Goal: Check status: Check status

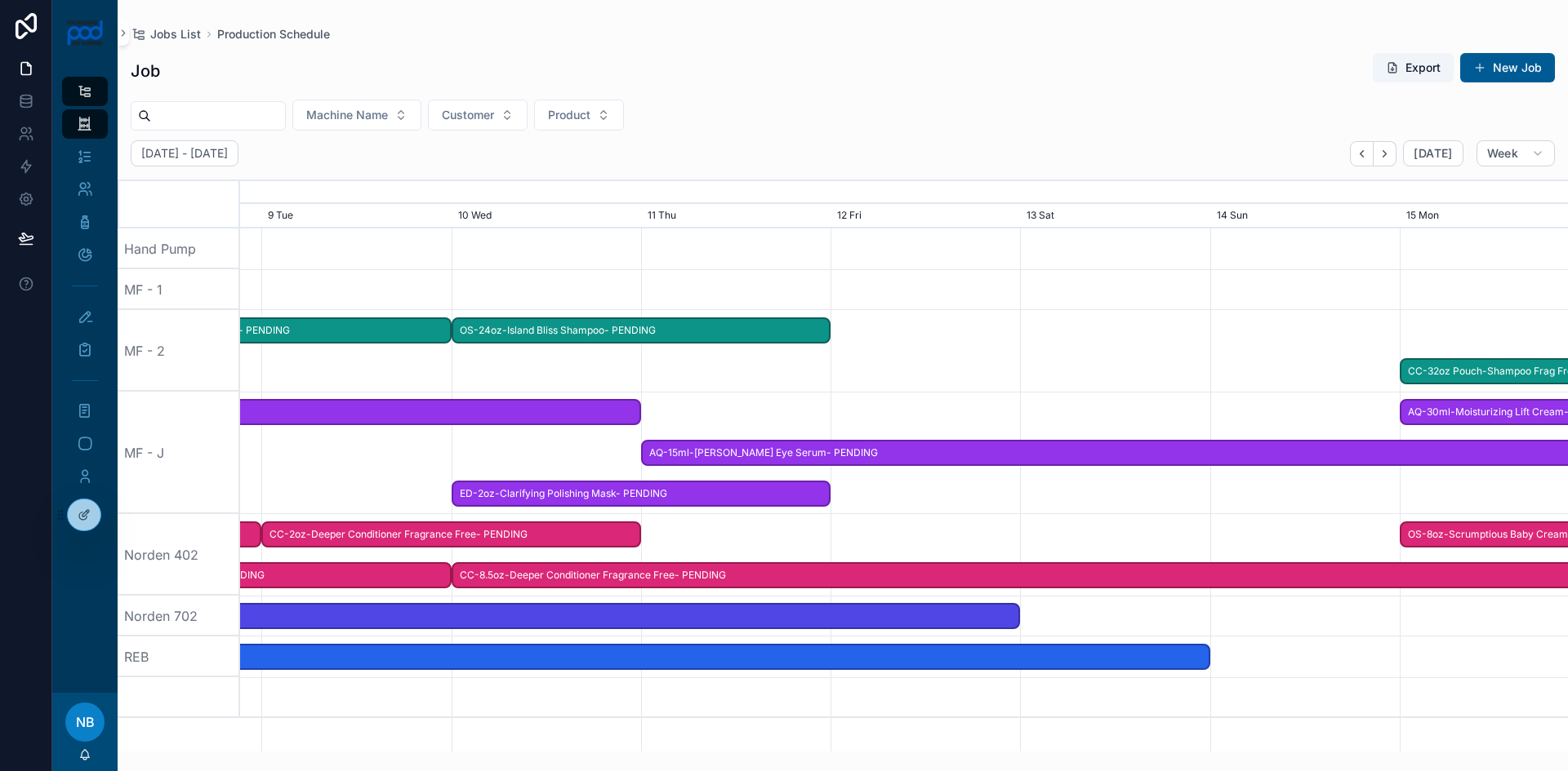
scroll to position [0, 1991]
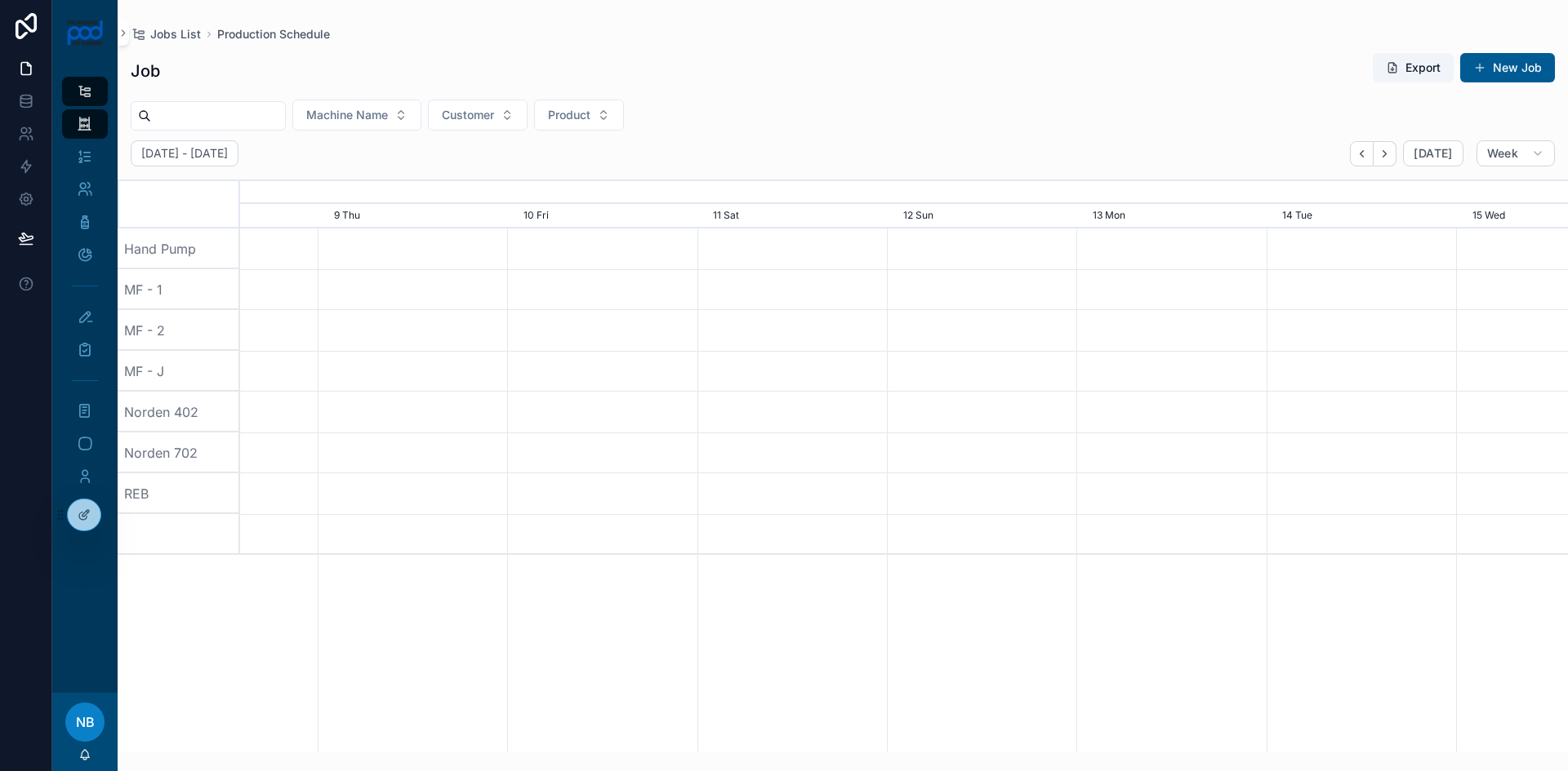
drag, startPoint x: 349, startPoint y: 661, endPoint x: 261, endPoint y: 661, distance: 88.0
drag, startPoint x: 699, startPoint y: 653, endPoint x: 459, endPoint y: 613, distance: 243.3
click at [383, 657] on div at bounding box center [904, 490] width 1328 height 524
click at [1426, 154] on span "[DATE]" at bounding box center [1432, 154] width 38 height 15
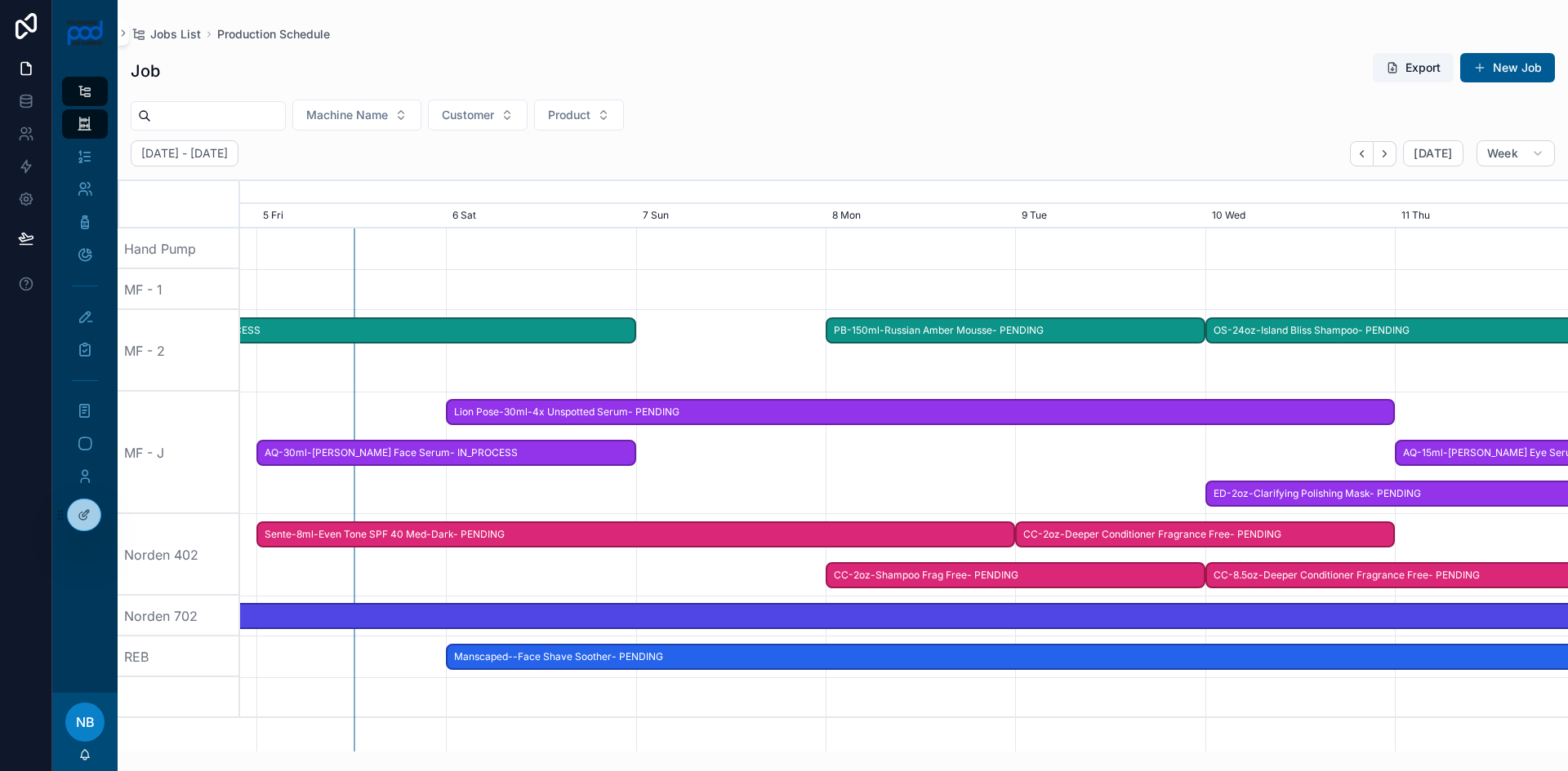
scroll to position [0, 2866]
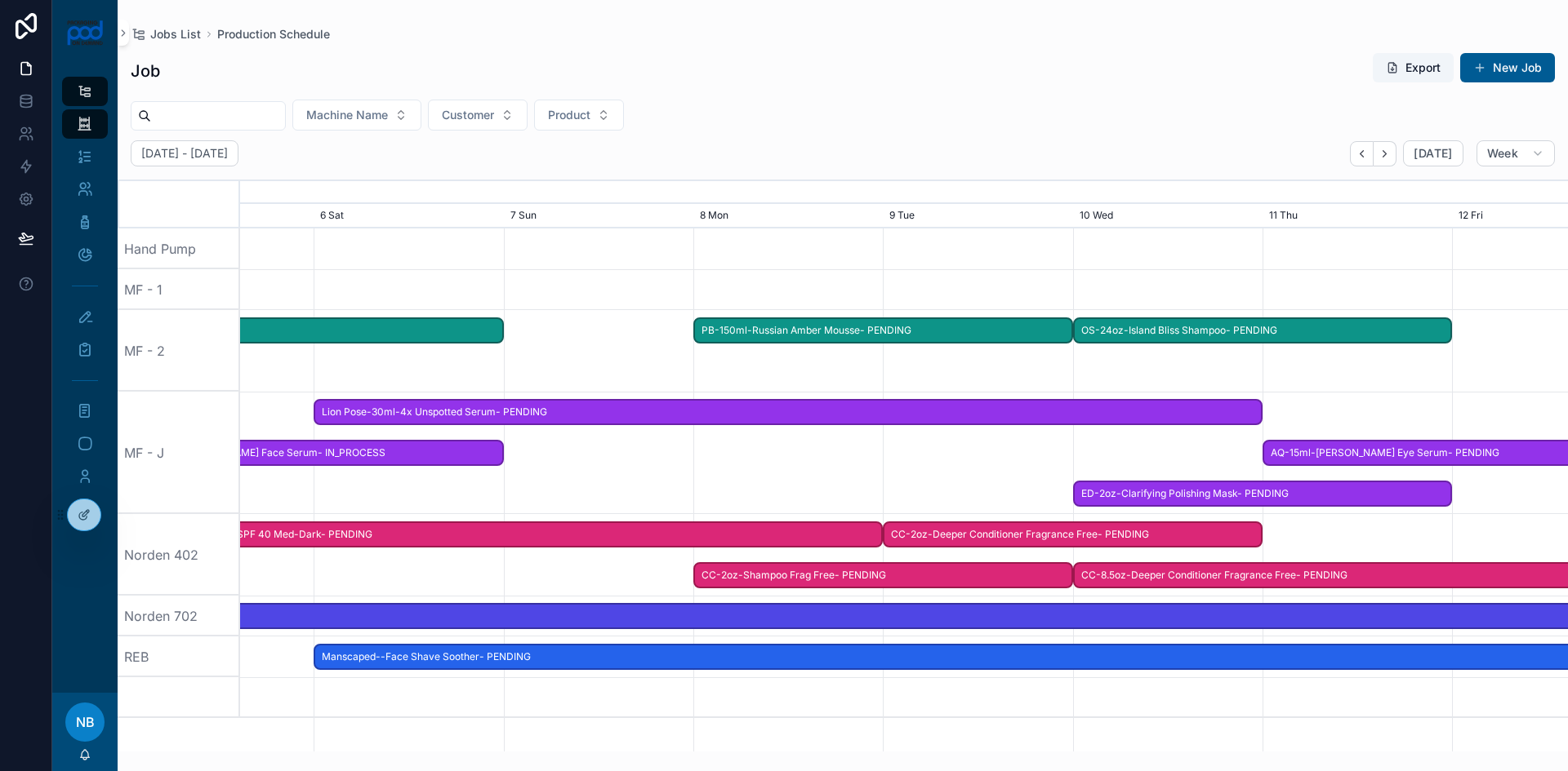
drag, startPoint x: 1247, startPoint y: 565, endPoint x: 494, endPoint y: 528, distance: 753.9
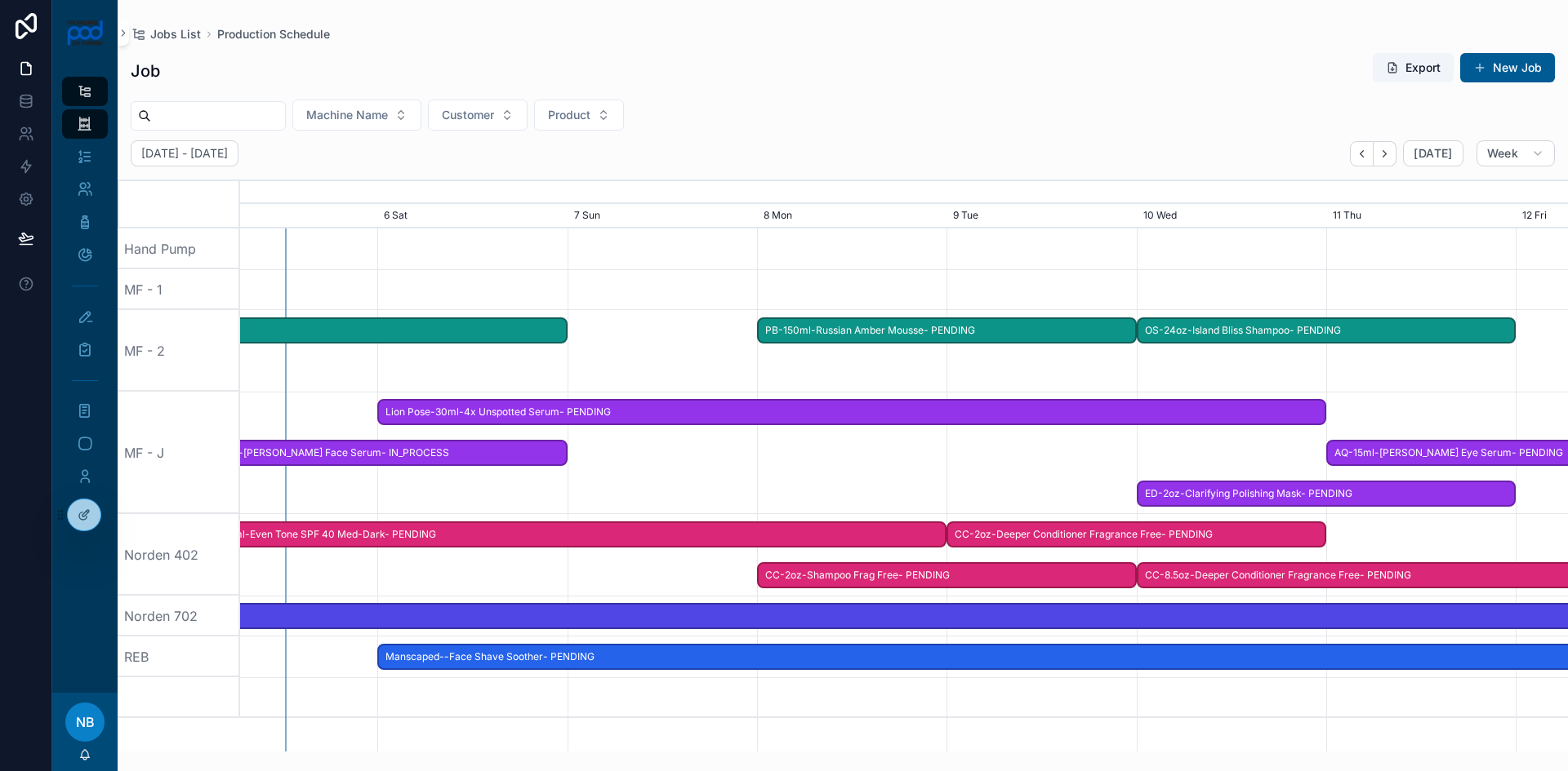
scroll to position [0, 2804]
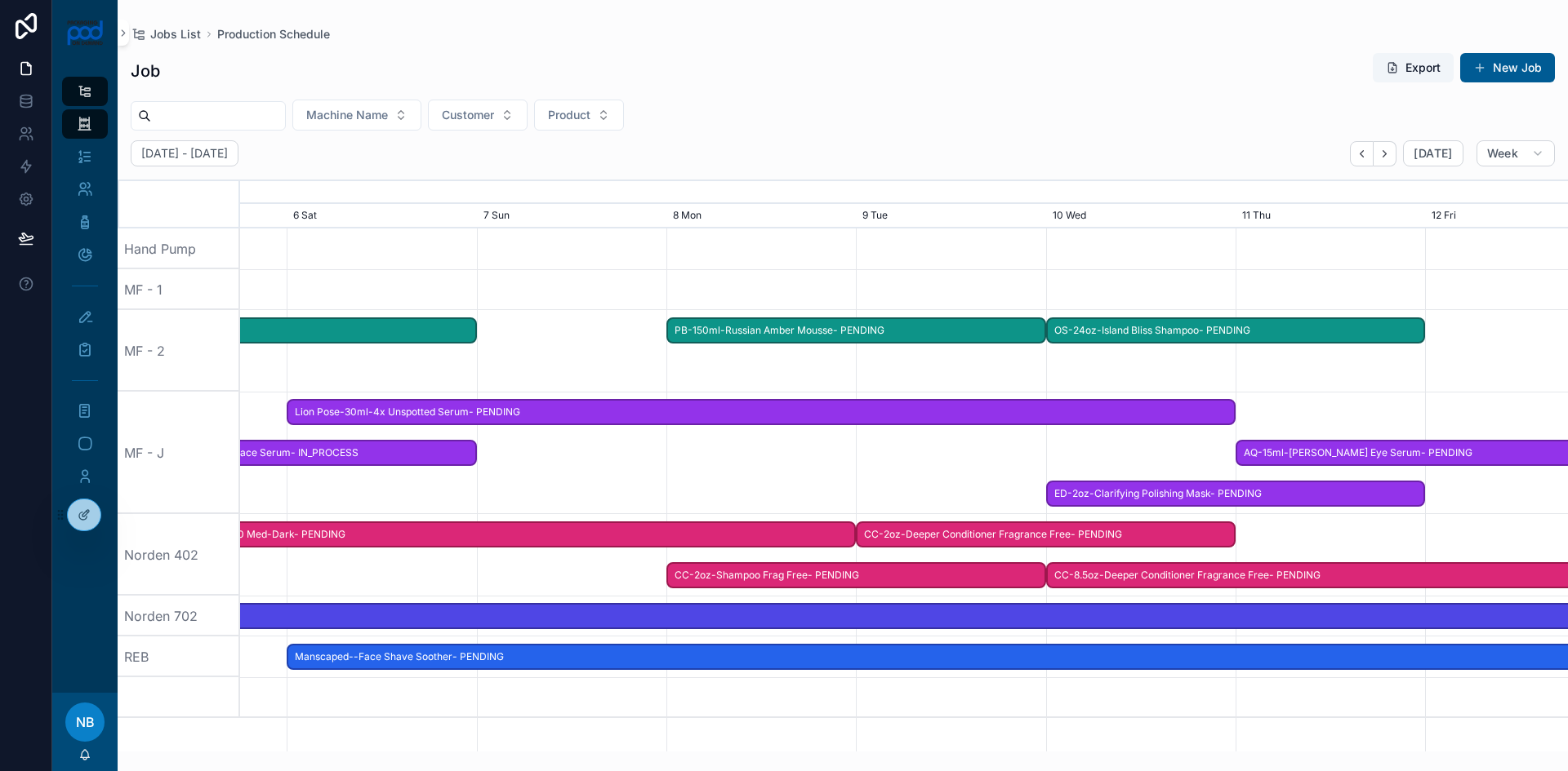
drag, startPoint x: 988, startPoint y: 659, endPoint x: 1016, endPoint y: 655, distance: 28.3
click at [1019, 656] on span "Manscaped--Face Shave Soother- PENDING" at bounding box center [1045, 657] width 1514 height 27
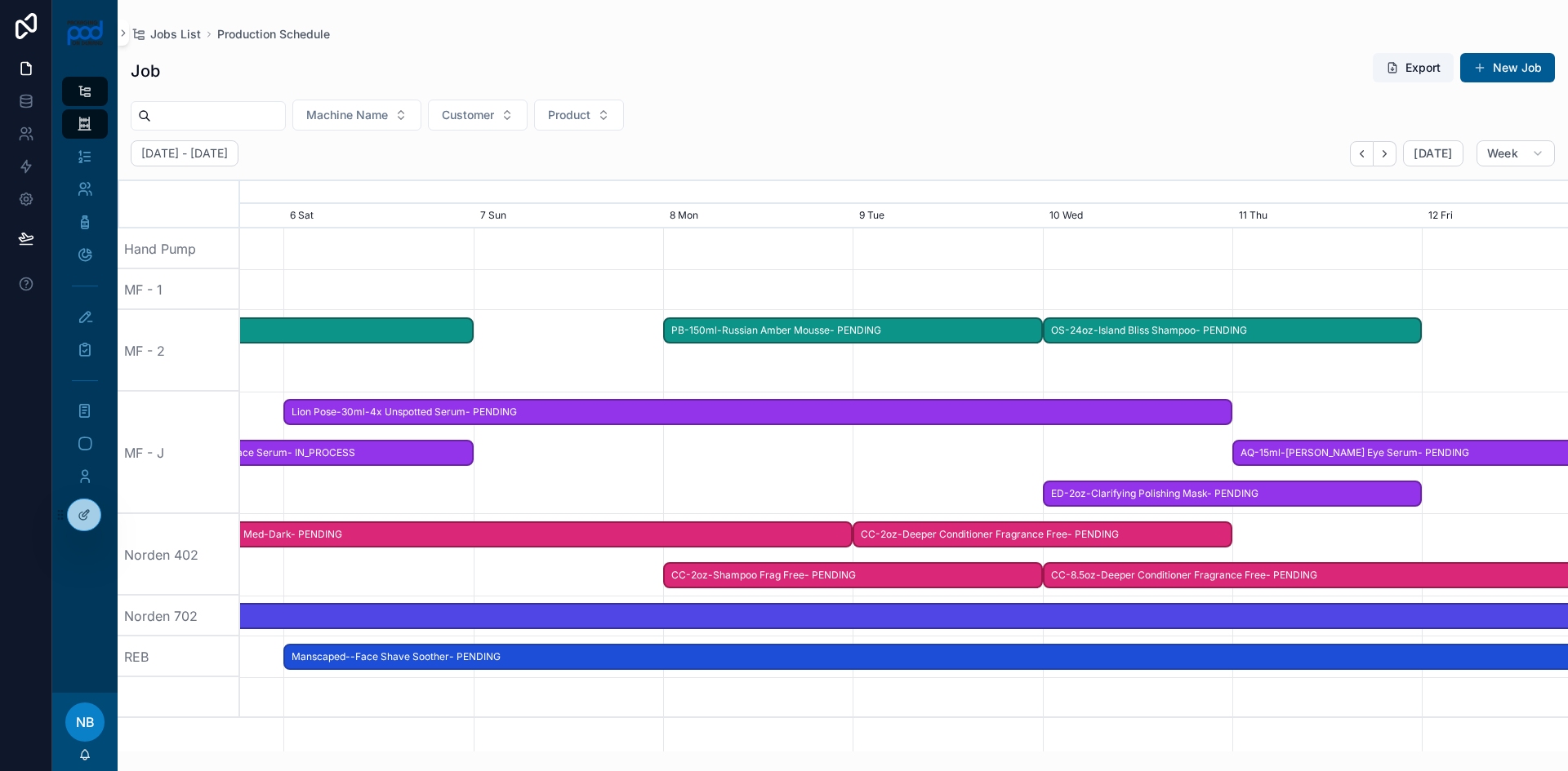
click at [1015, 654] on span "Manscaped--Face Shave Soother- PENDING" at bounding box center [1042, 657] width 1514 height 27
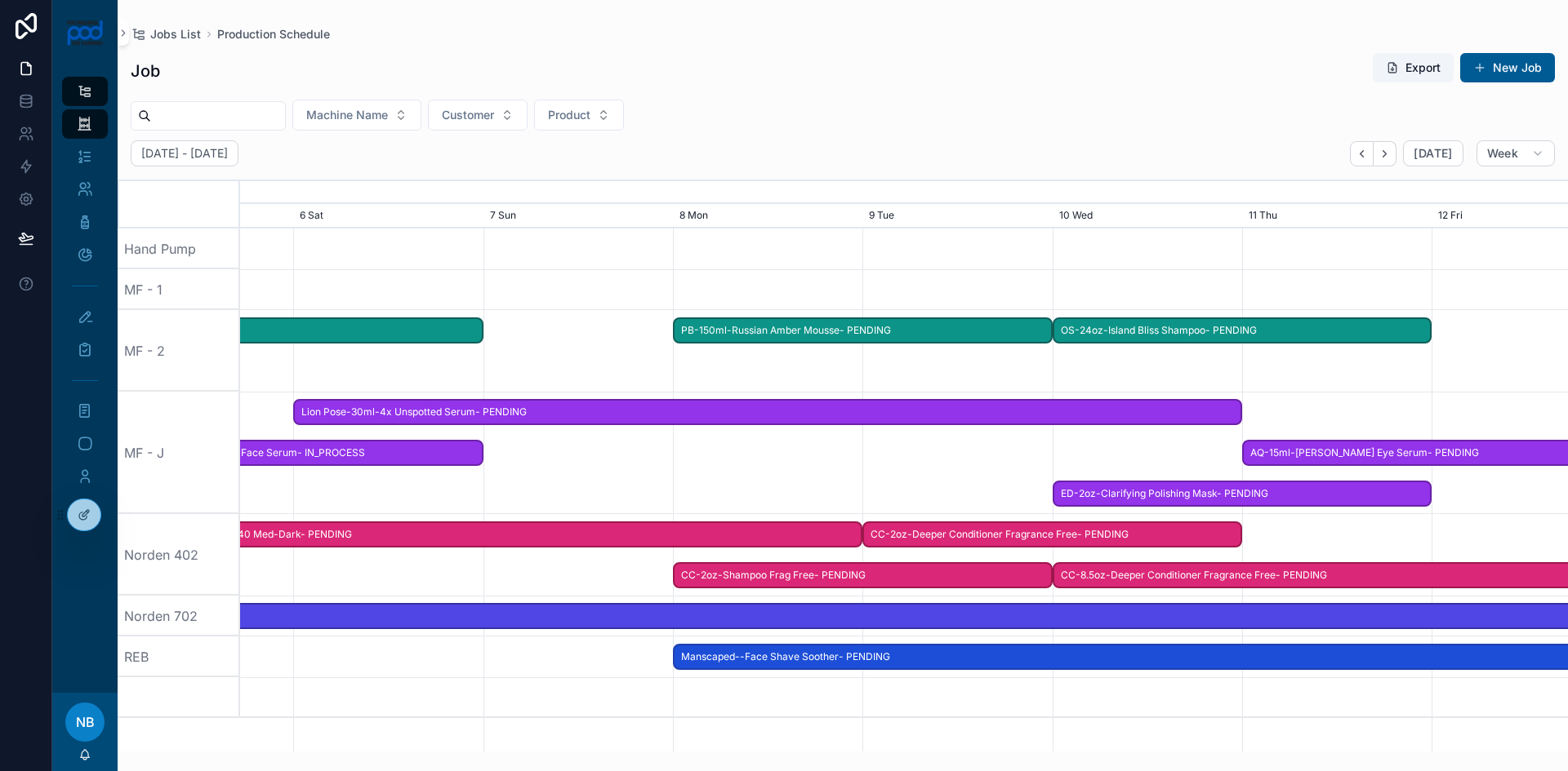
drag, startPoint x: 1005, startPoint y: 659, endPoint x: 1394, endPoint y: 657, distance: 389.0
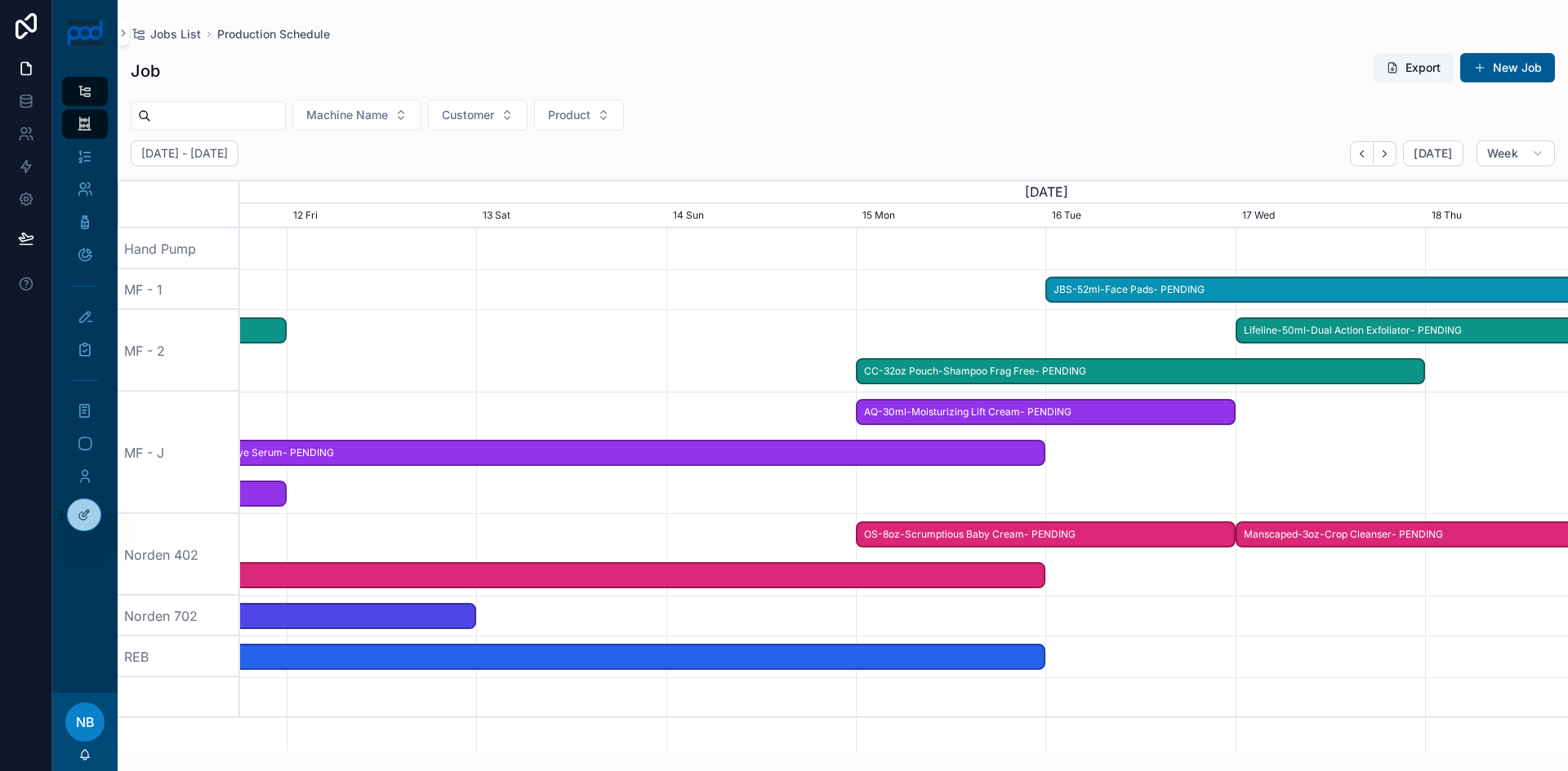
drag, startPoint x: 1492, startPoint y: 499, endPoint x: 347, endPoint y: 485, distance: 1145.1
click at [347, 485] on div at bounding box center [904, 453] width 5311 height 123
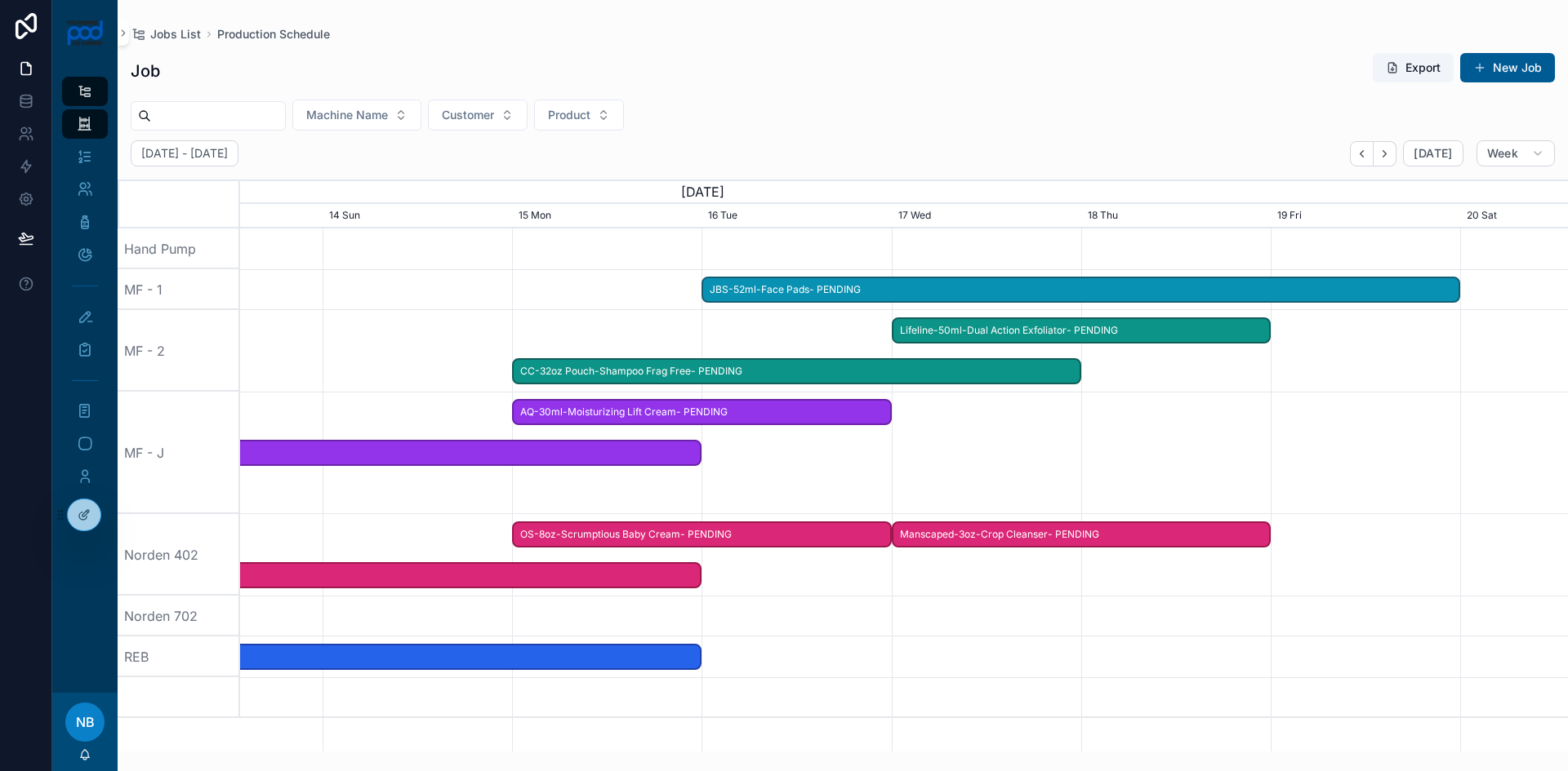
drag, startPoint x: 981, startPoint y: 497, endPoint x: 638, endPoint y: 496, distance: 343.0
click at [638, 496] on div at bounding box center [904, 453] width 5311 height 123
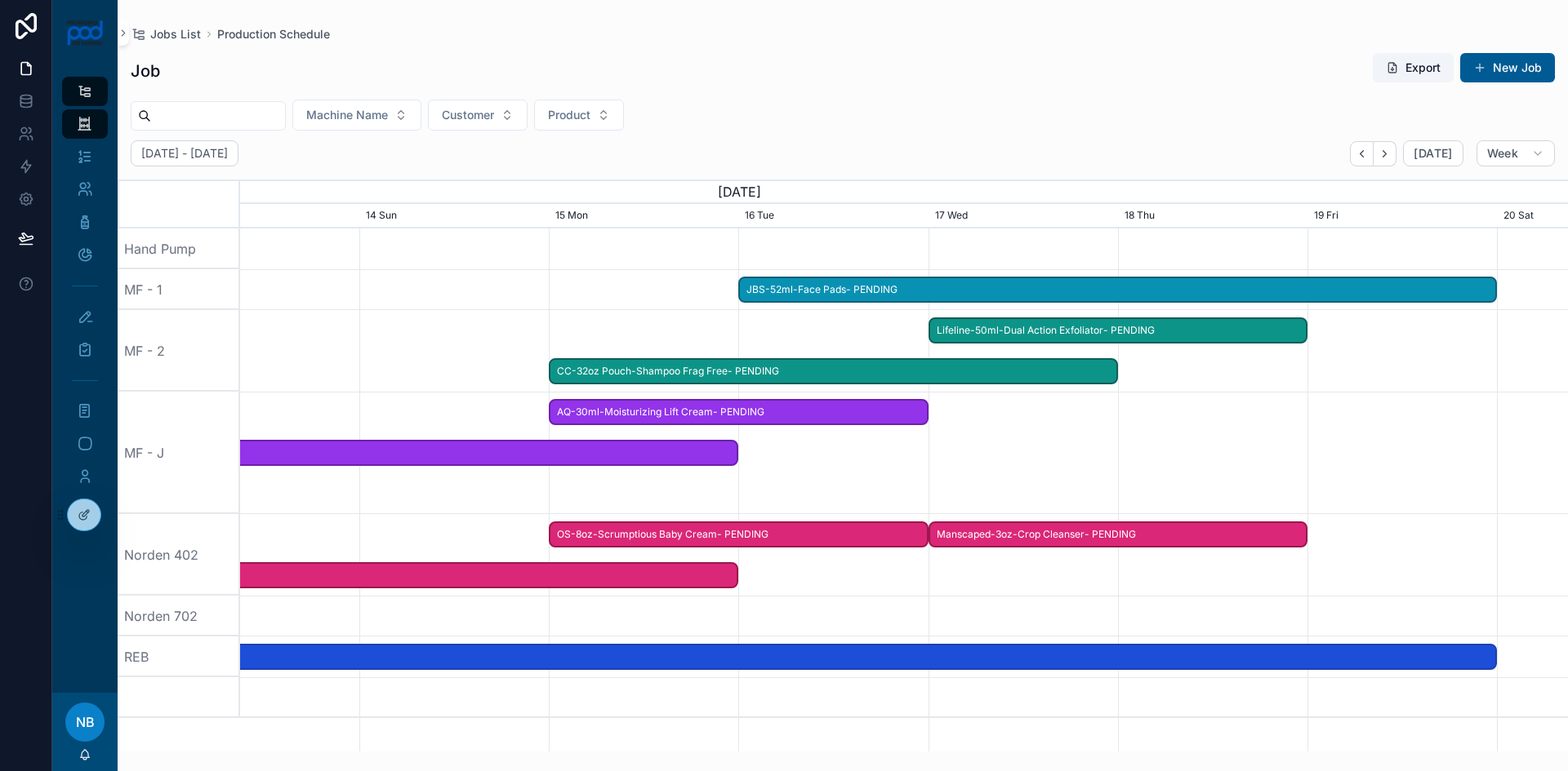
drag, startPoint x: 615, startPoint y: 659, endPoint x: 1409, endPoint y: 666, distance: 794.0
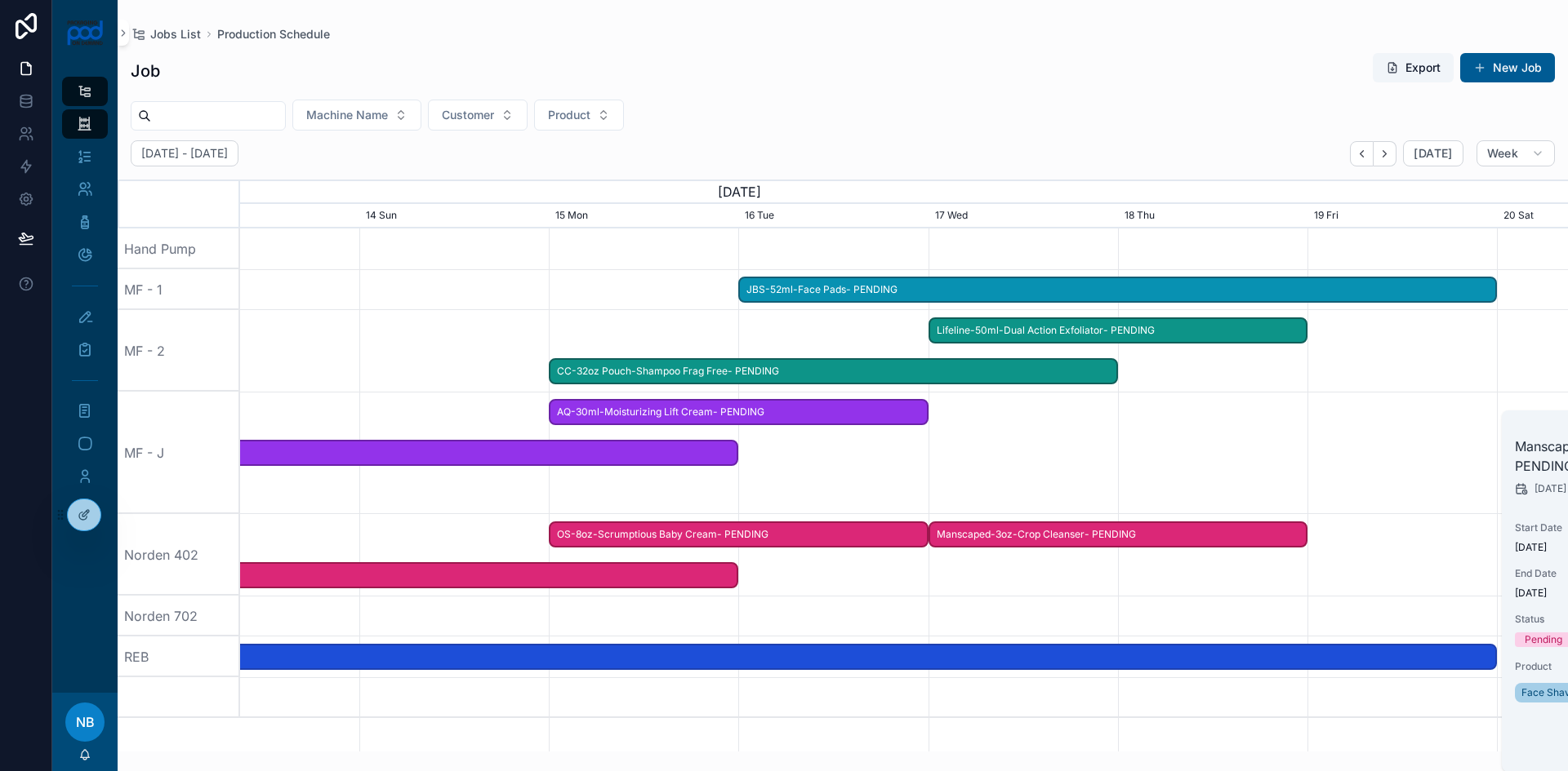
click at [1165, 662] on span "Manscaped--Face Shave Soother- PENDING" at bounding box center [738, 657] width 1514 height 27
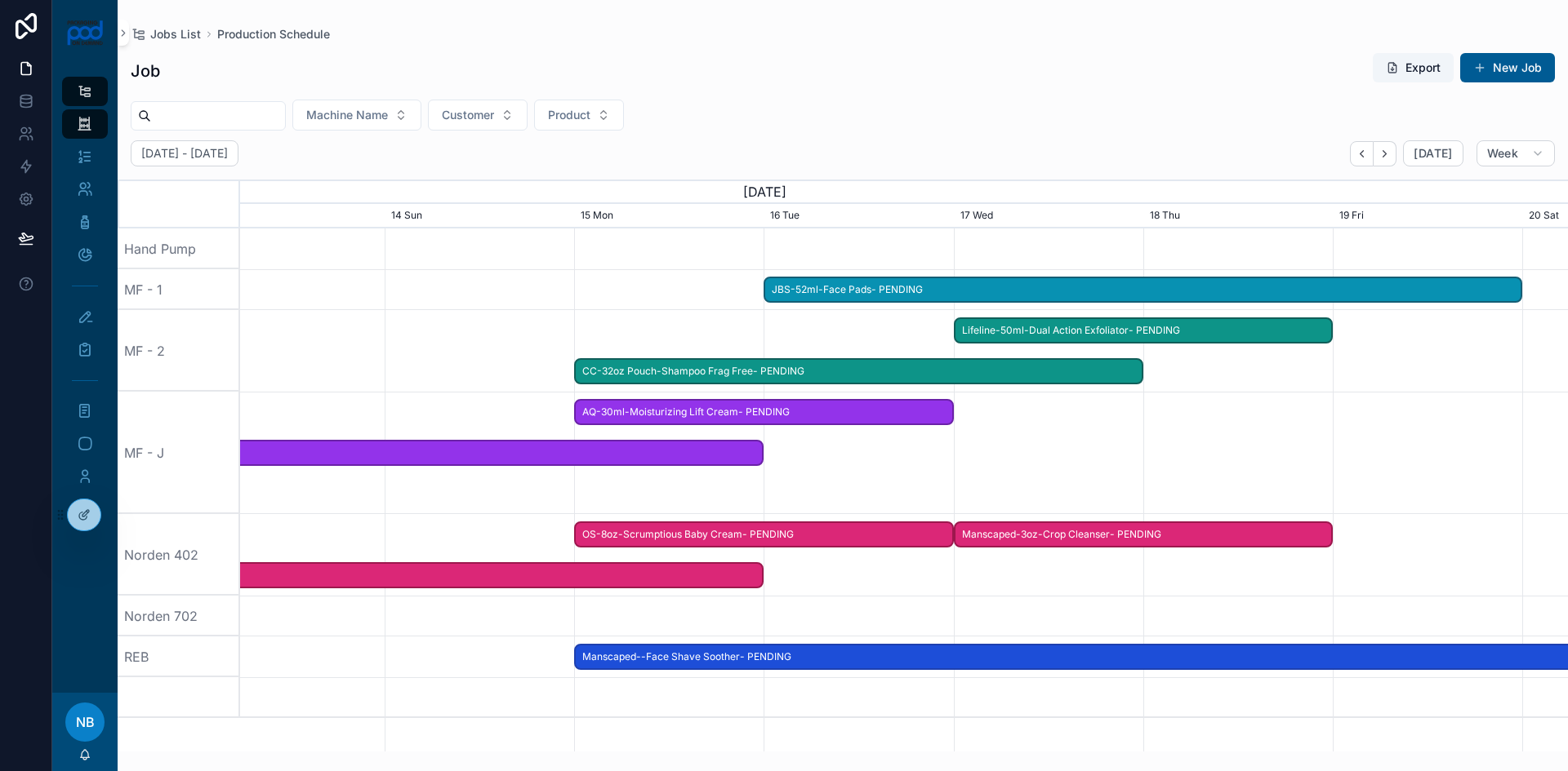
drag, startPoint x: 690, startPoint y: 662, endPoint x: 1288, endPoint y: 659, distance: 598.0
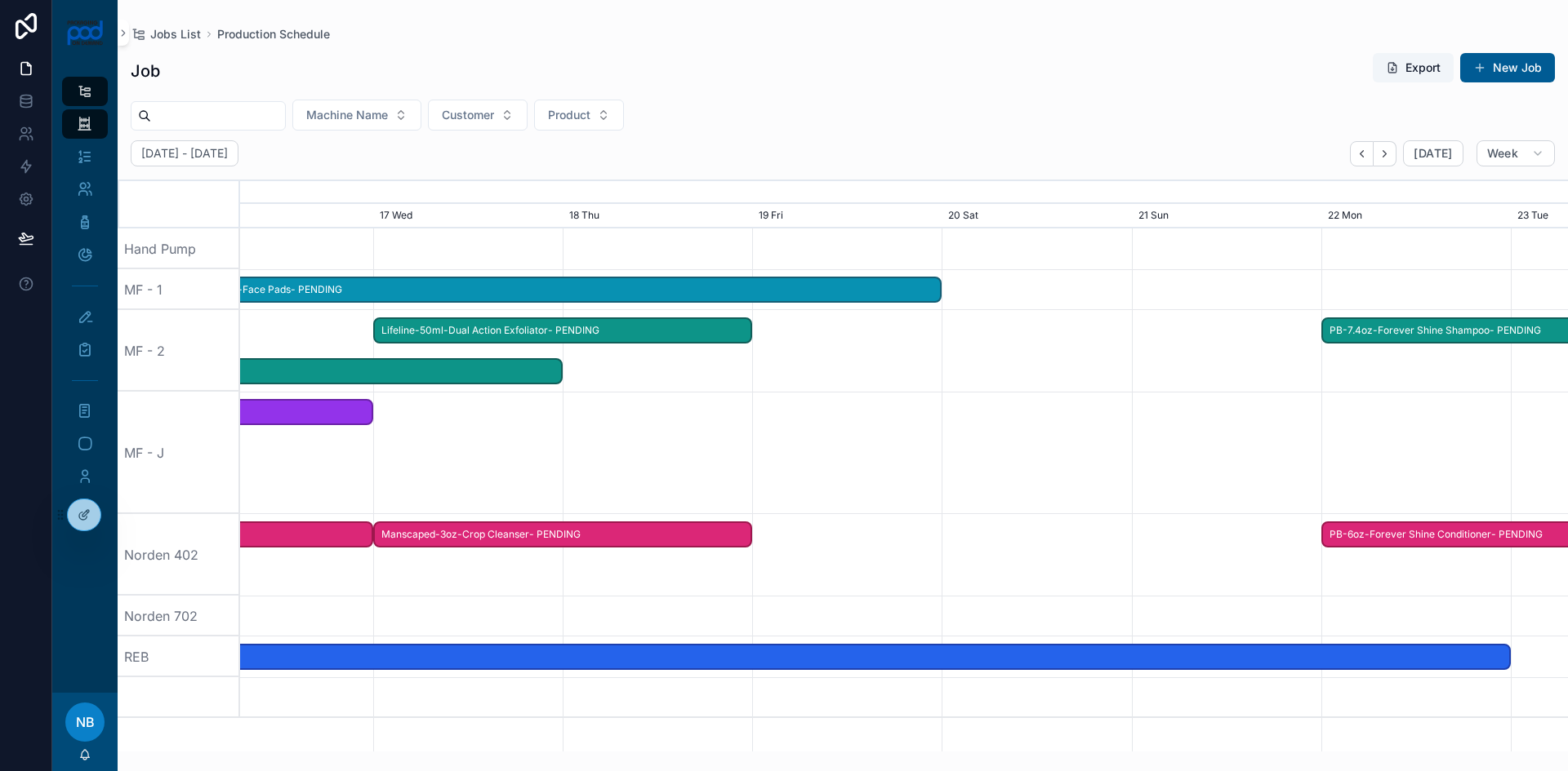
drag, startPoint x: 1396, startPoint y: 600, endPoint x: 815, endPoint y: 599, distance: 581.0
click at [815, 599] on div at bounding box center [904, 617] width 5311 height 41
click at [1499, 657] on span "Manscaped--Face Shave Soother- PENDING" at bounding box center [752, 657] width 1514 height 27
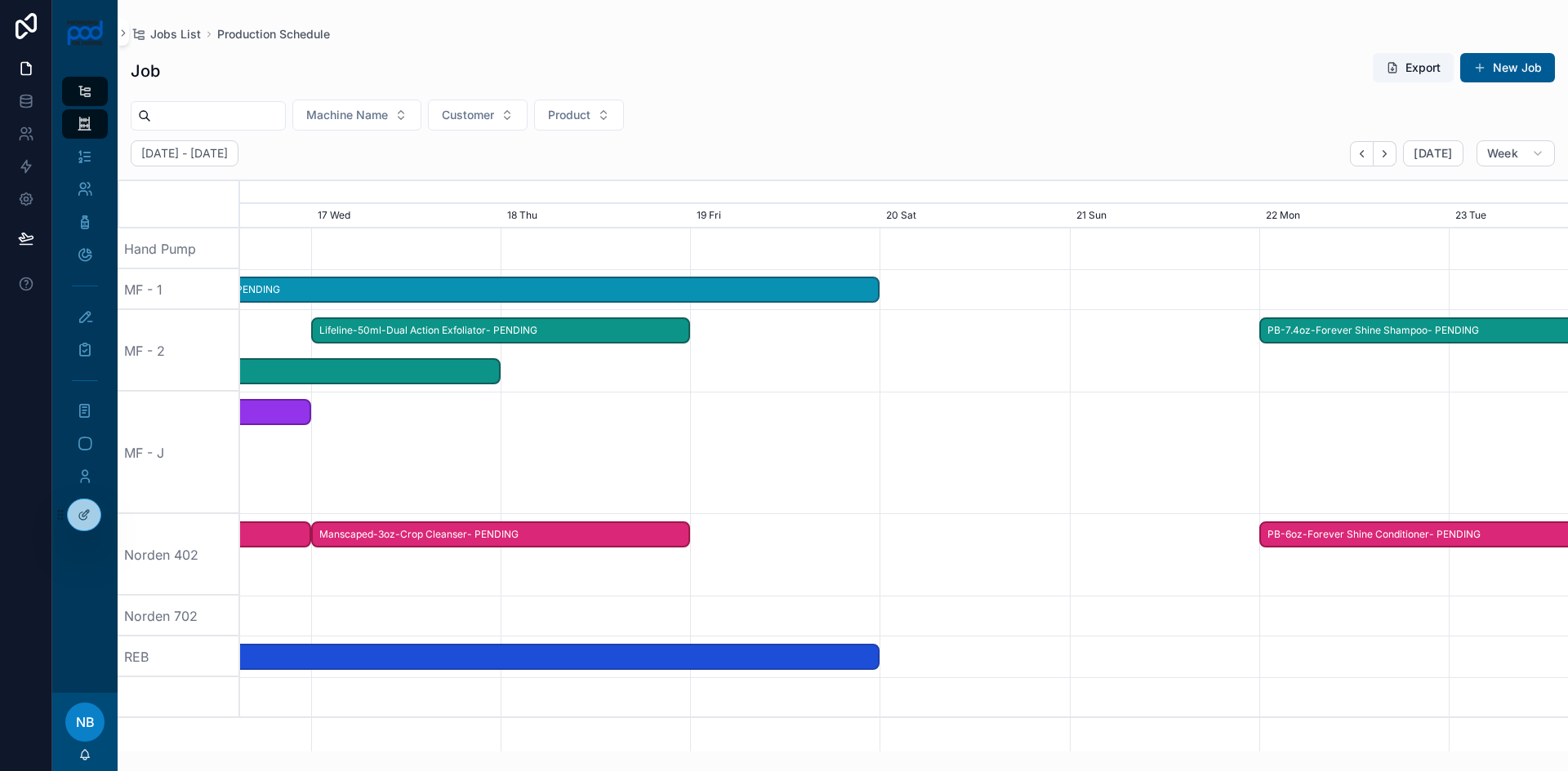
drag, startPoint x: 1508, startPoint y: 657, endPoint x: 882, endPoint y: 625, distance: 626.8
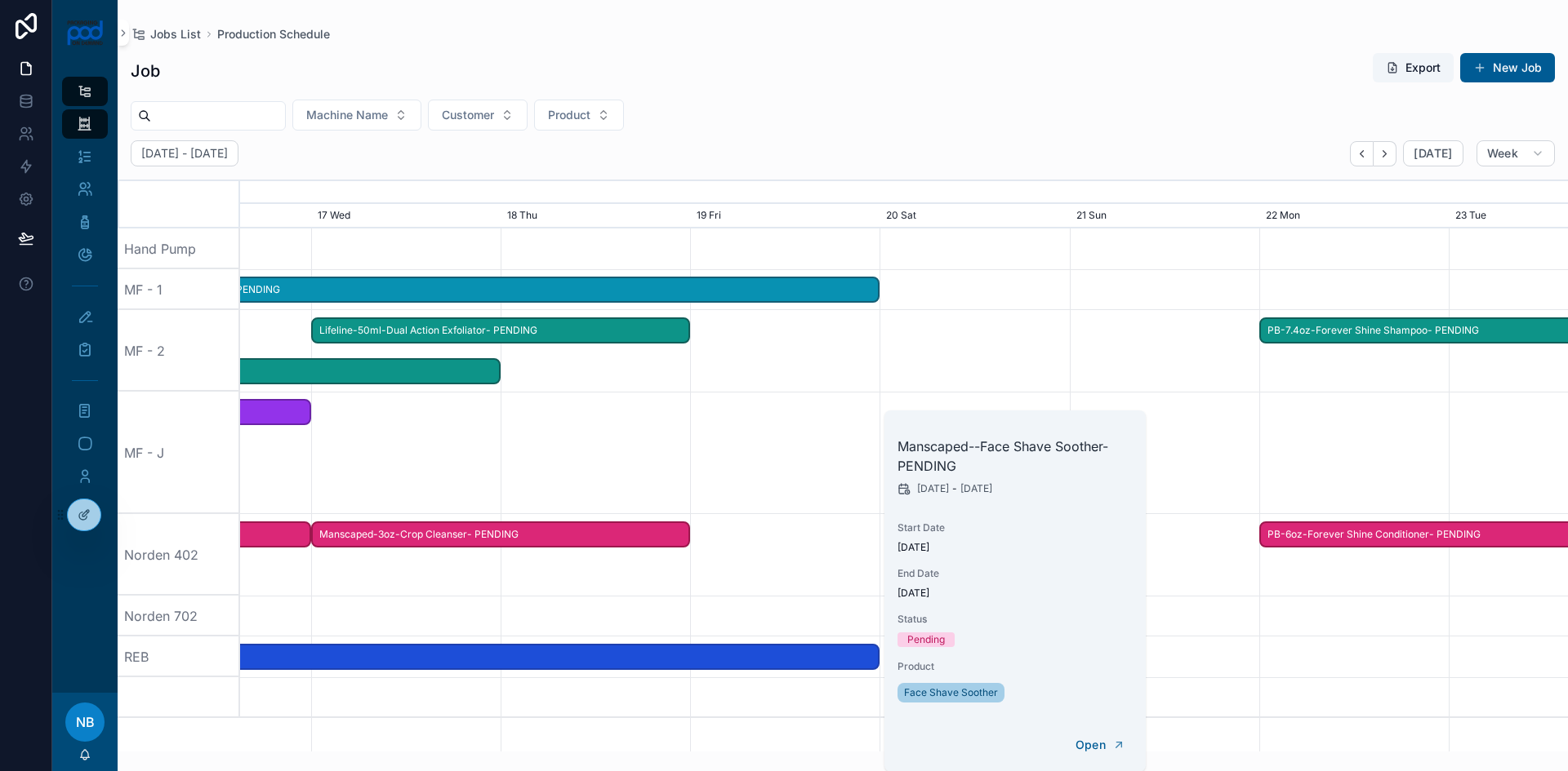
click at [824, 597] on div at bounding box center [904, 617] width 5311 height 41
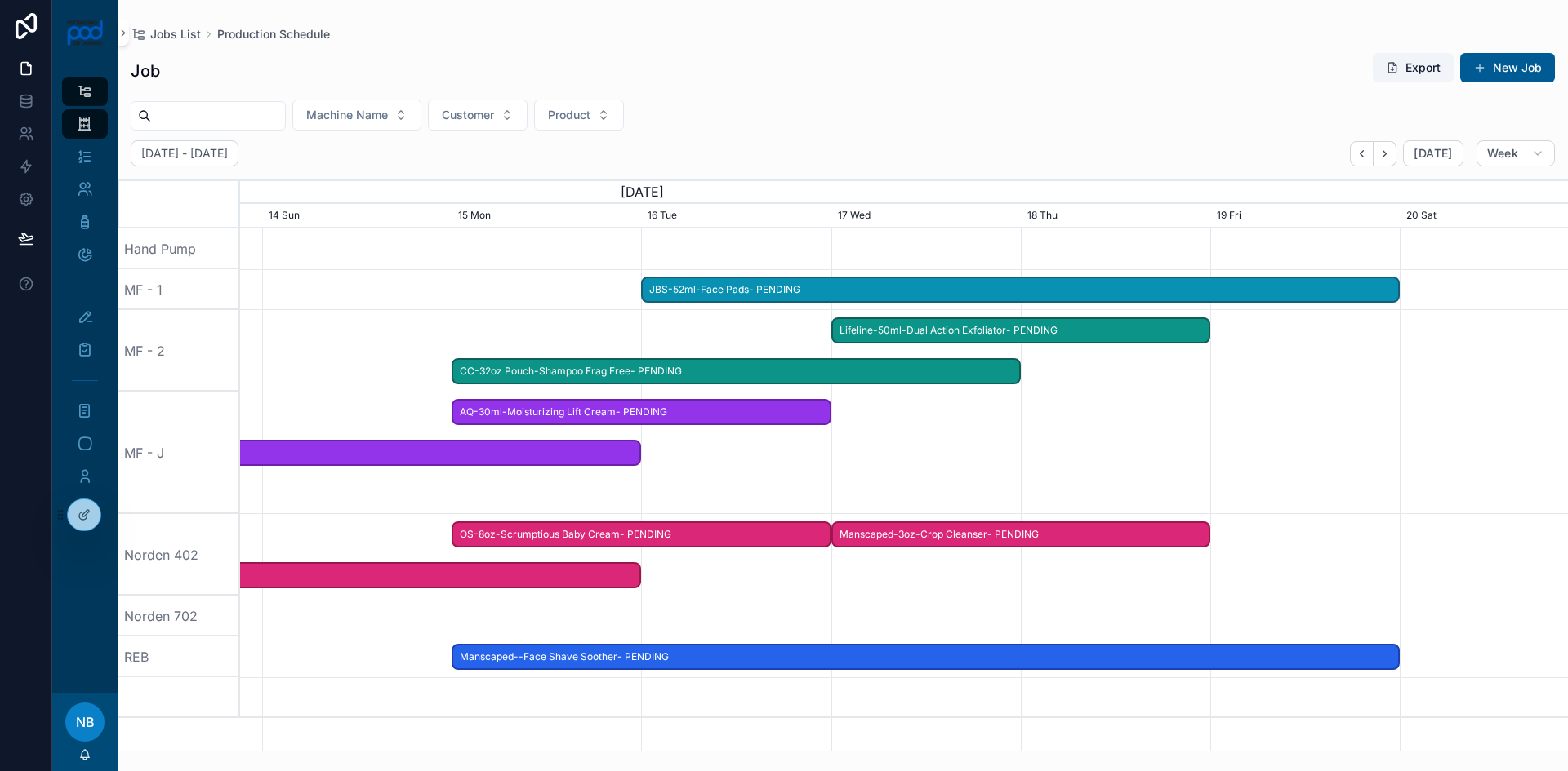
drag, startPoint x: 790, startPoint y: 599, endPoint x: 1226, endPoint y: 614, distance: 436.3
click at [1226, 614] on div at bounding box center [904, 617] width 5311 height 41
click at [1278, 655] on span "Manscaped--Face Shave Soother- PENDING" at bounding box center [926, 657] width 945 height 27
click at [1277, 591] on div at bounding box center [904, 555] width 5311 height 82
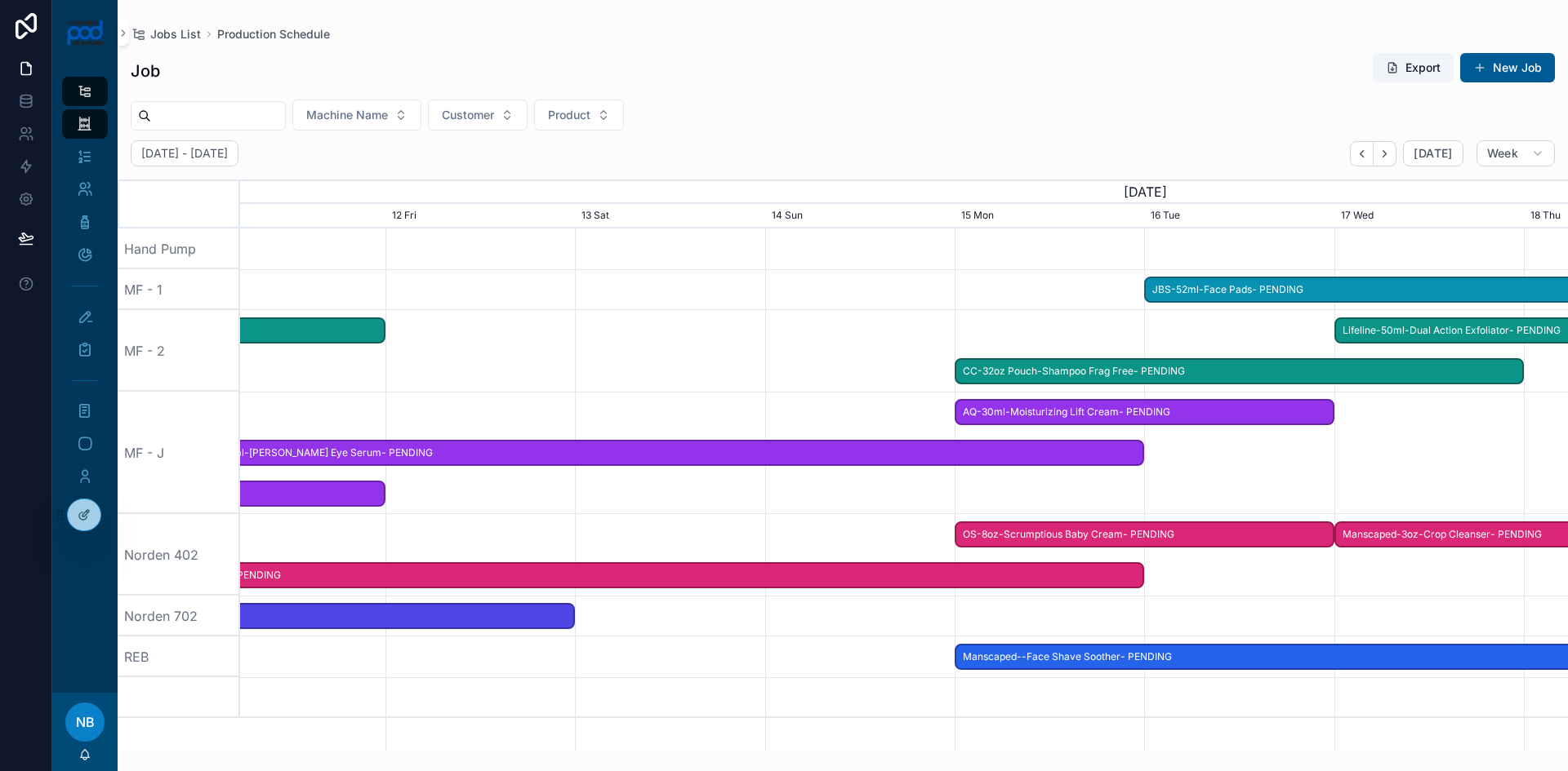
drag, startPoint x: 606, startPoint y: 630, endPoint x: 1109, endPoint y: 625, distance: 503.0
click at [1109, 625] on div at bounding box center [904, 617] width 5311 height 41
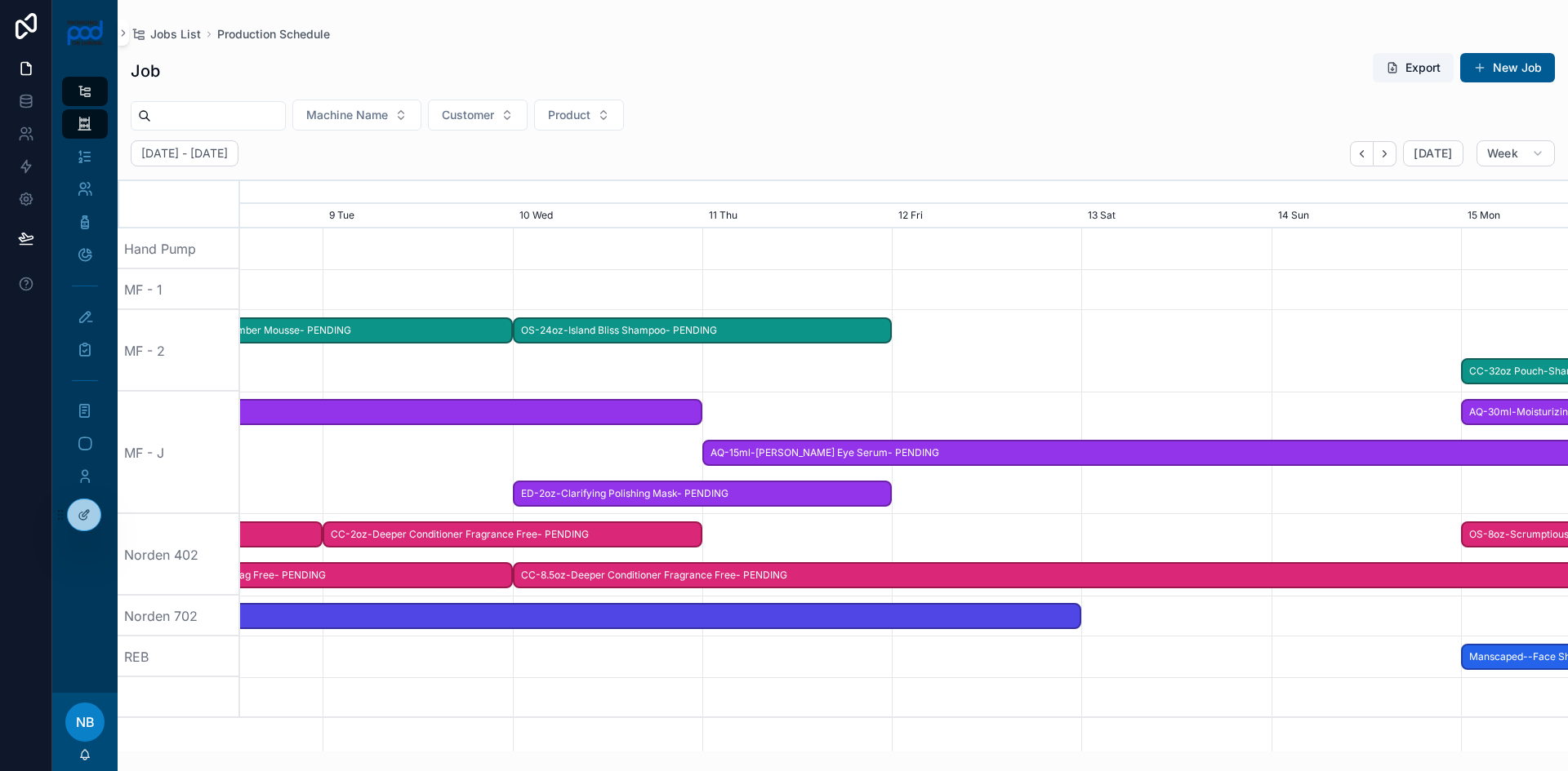
drag, startPoint x: 457, startPoint y: 520, endPoint x: 963, endPoint y: 530, distance: 506.1
click at [963, 530] on div at bounding box center [904, 555] width 5311 height 82
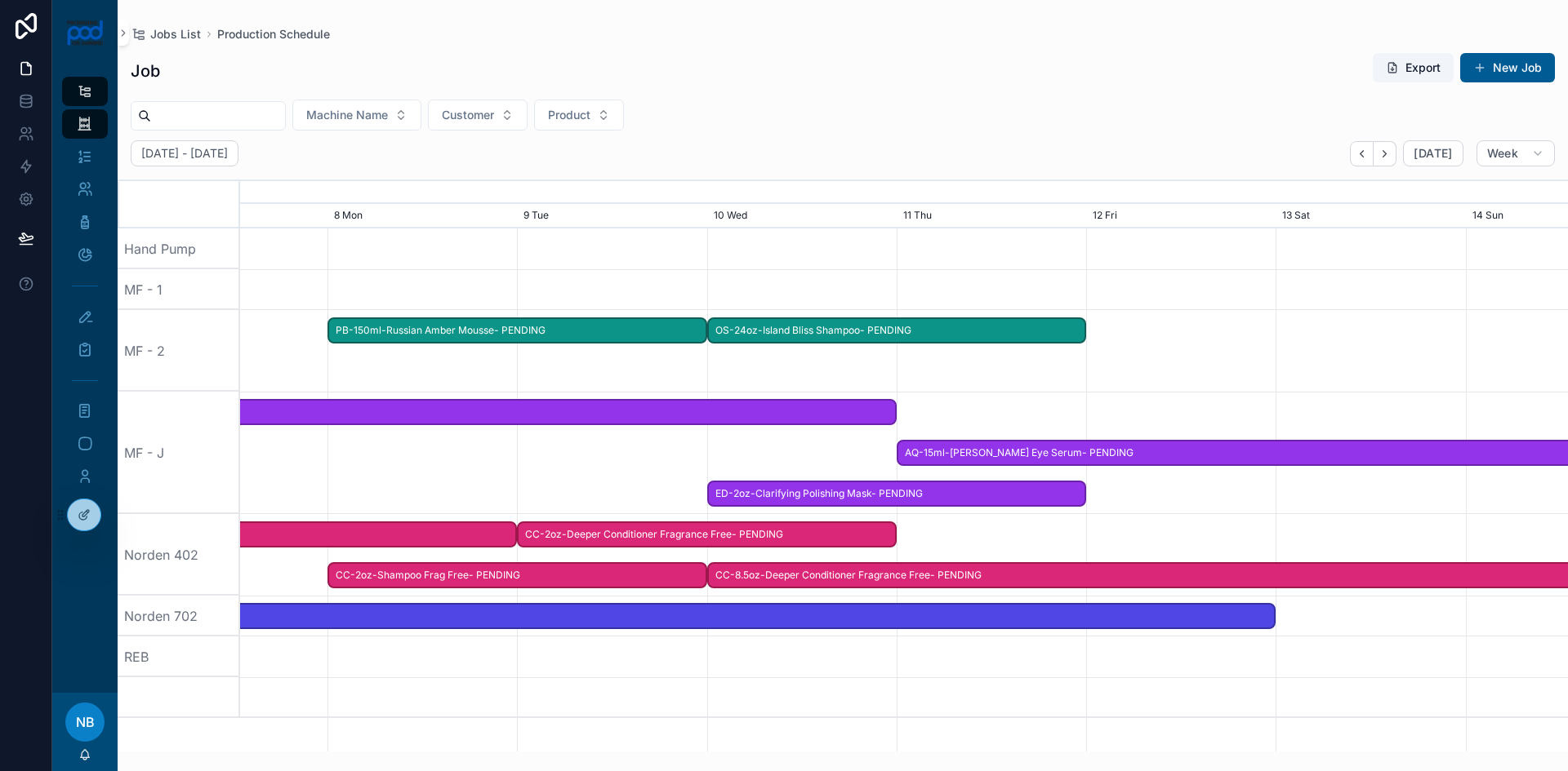
drag, startPoint x: 1005, startPoint y: 533, endPoint x: 1203, endPoint y: 530, distance: 198.0
click at [1203, 530] on div at bounding box center [930, 555] width 5311 height 82
click at [1423, 153] on span "[DATE]" at bounding box center [1432, 154] width 38 height 15
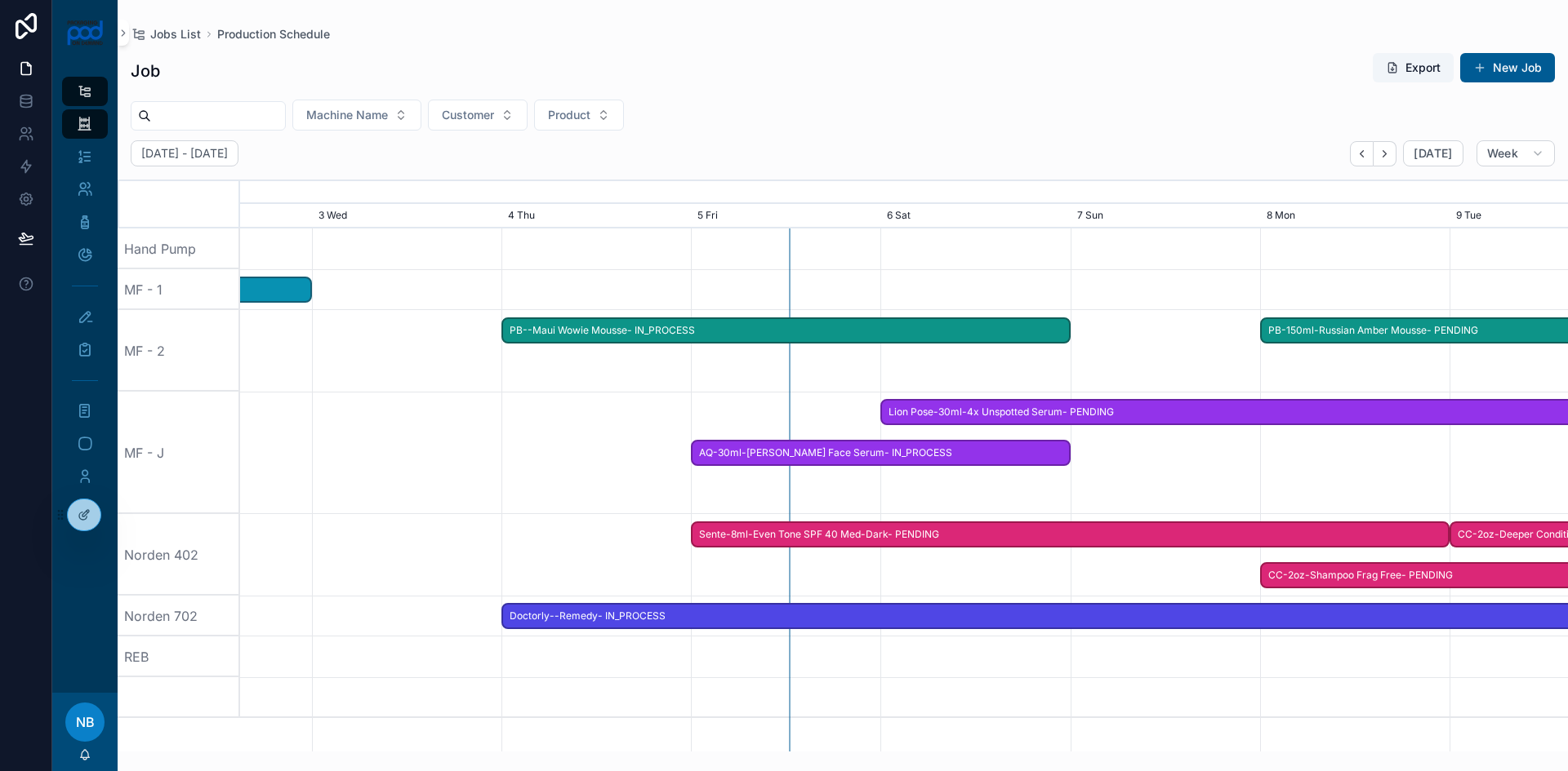
drag, startPoint x: 874, startPoint y: 404, endPoint x: 567, endPoint y: 400, distance: 307.0
click at [567, 400] on div at bounding box center [596, 453] width 5311 height 123
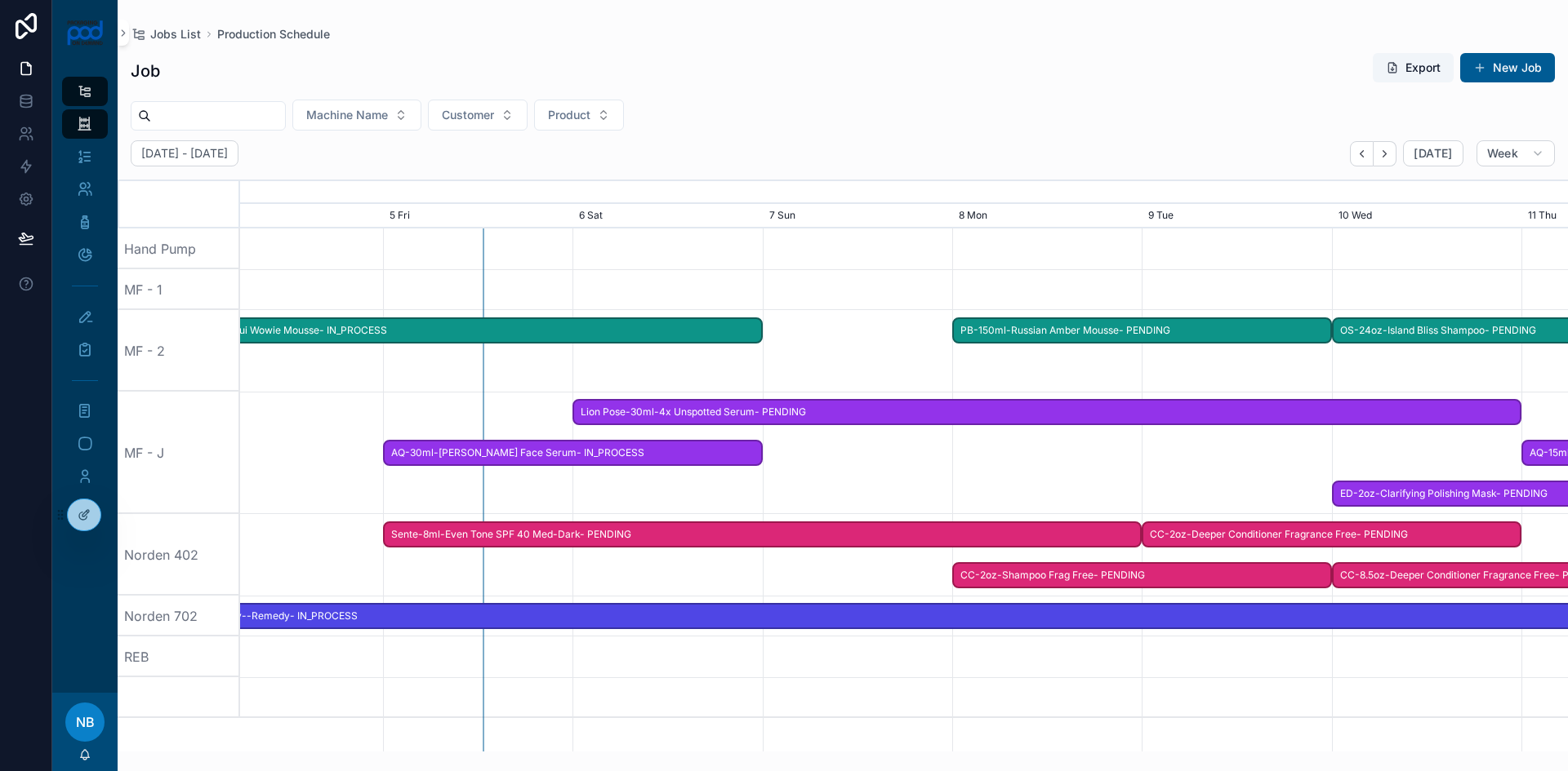
scroll to position [0, 1991]
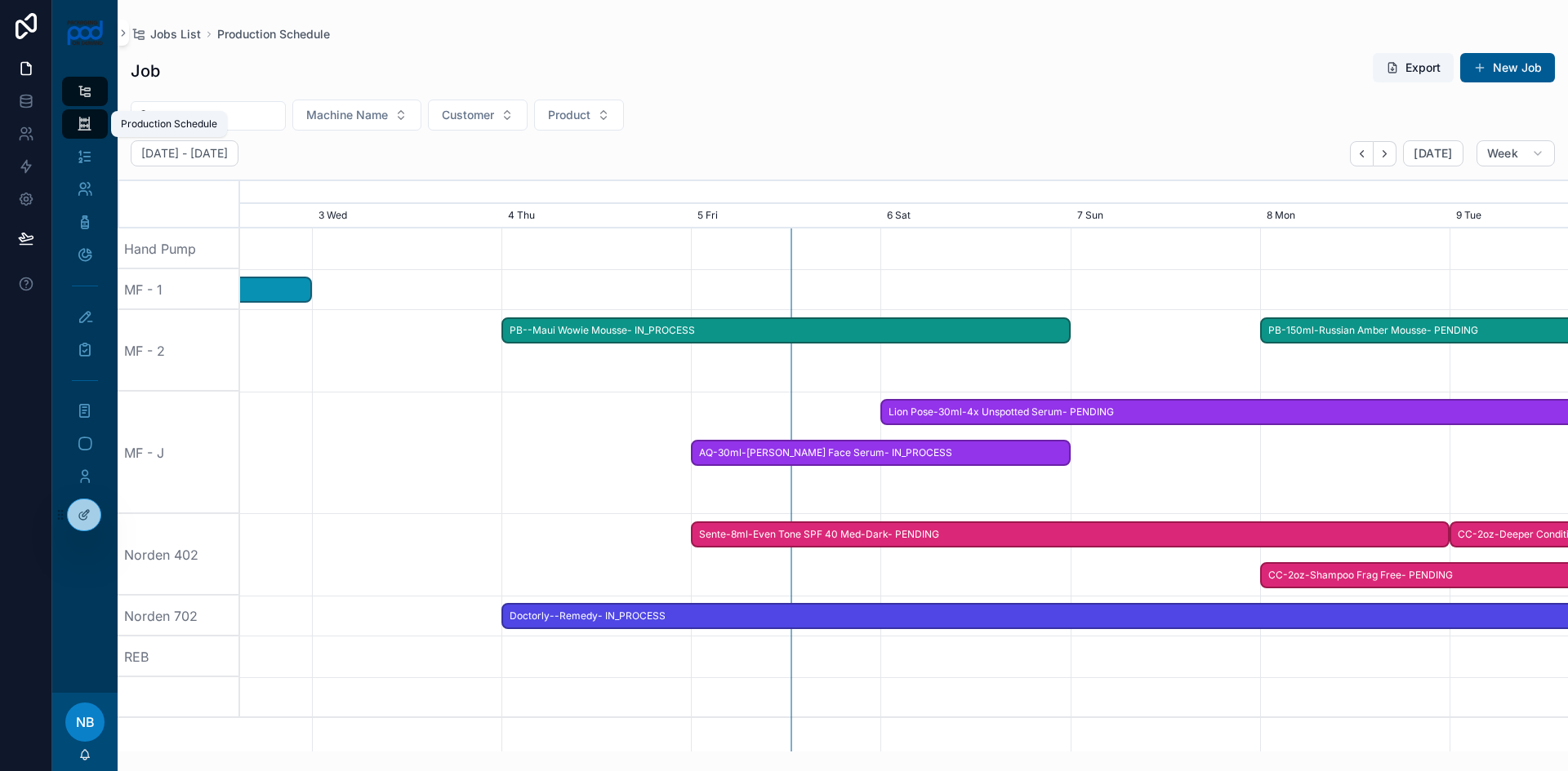
click at [83, 125] on icon "scrollable content" at bounding box center [84, 124] width 16 height 16
click at [80, 345] on icon "scrollable content" at bounding box center [85, 350] width 16 height 16
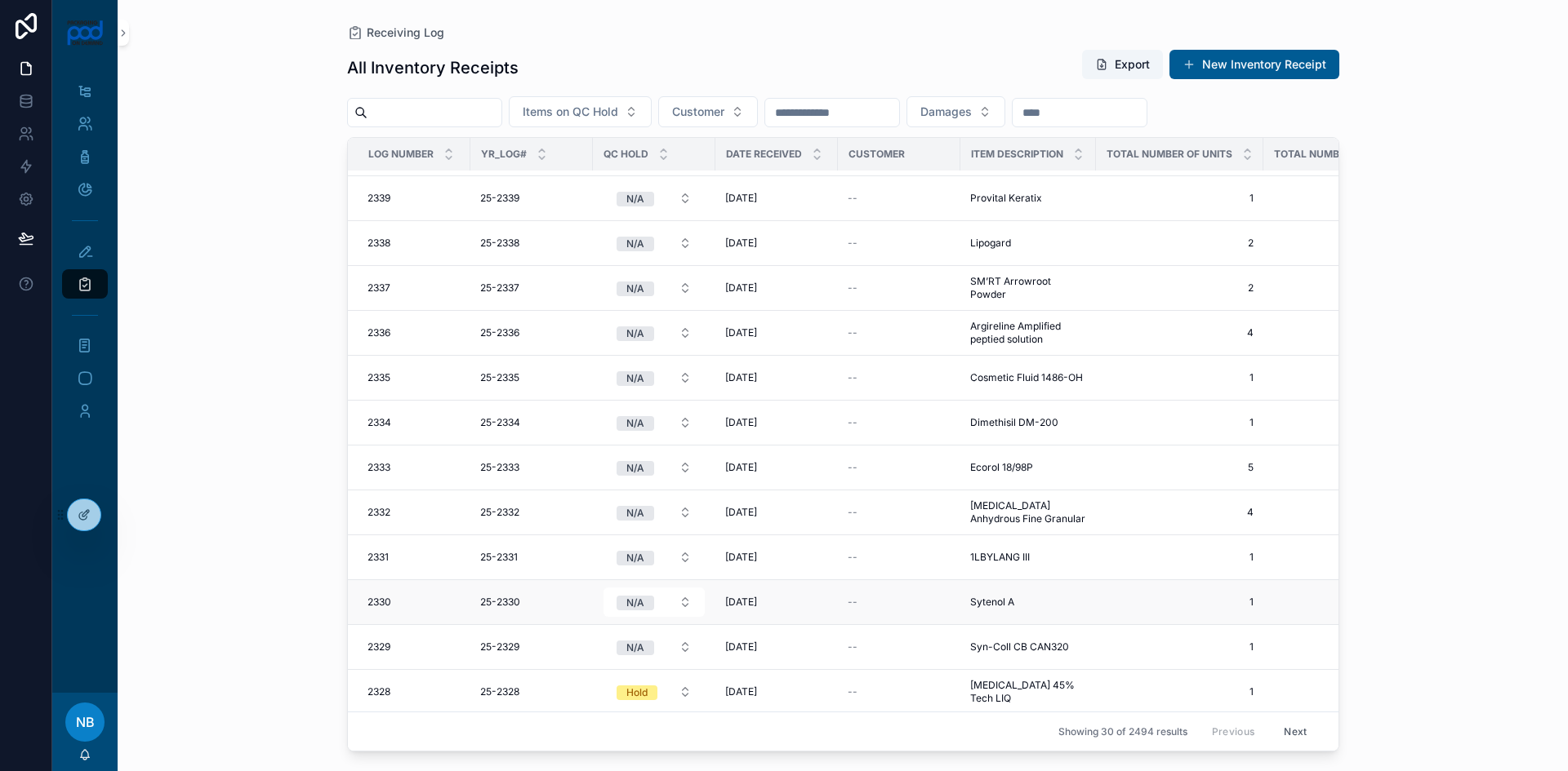
scroll to position [839, 0]
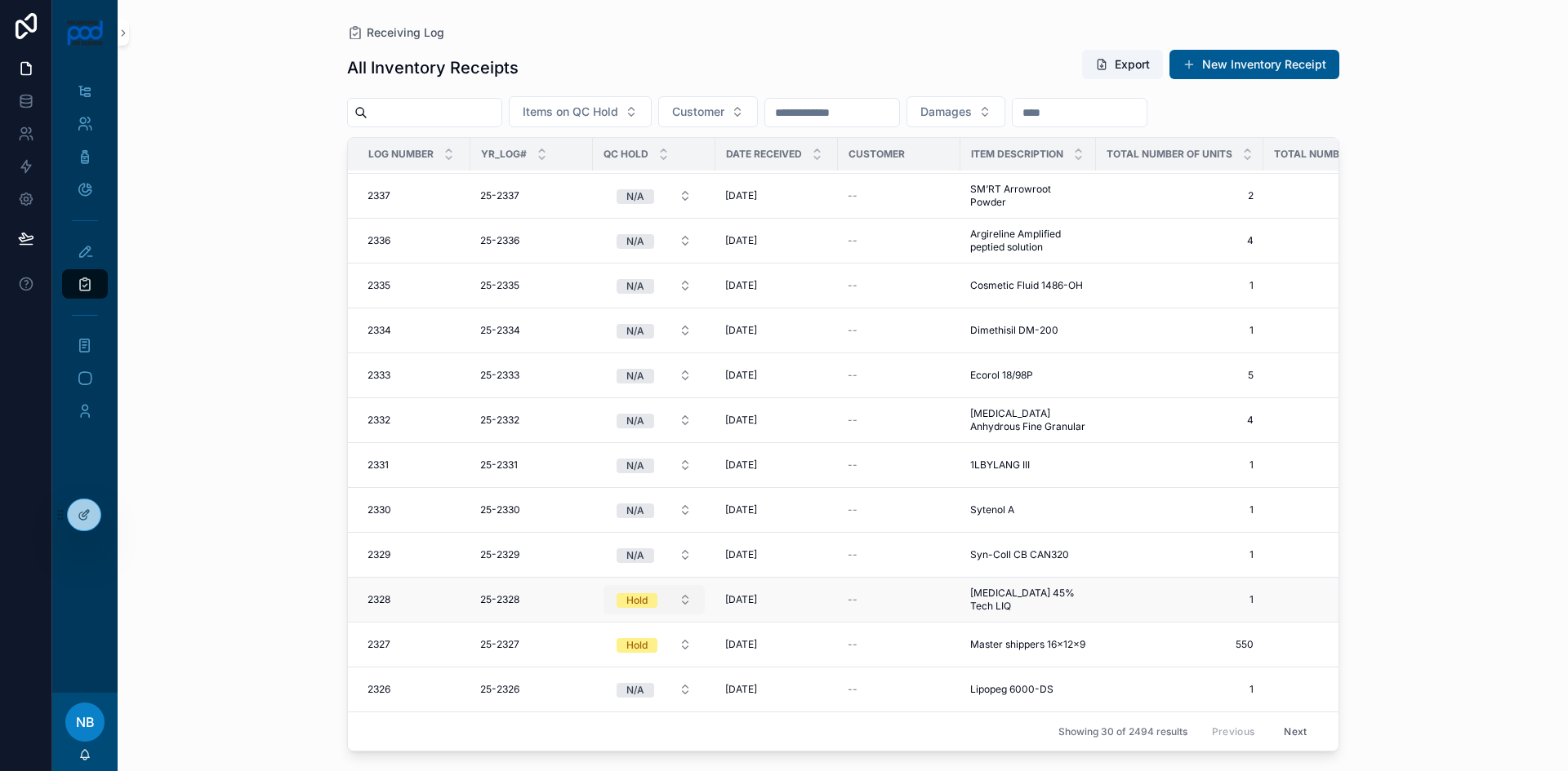
click at [695, 590] on button "Hold" at bounding box center [654, 600] width 101 height 29
click at [610, 725] on div "N/A" at bounding box center [654, 725] width 196 height 25
